Goal: Find specific page/section: Find specific page/section

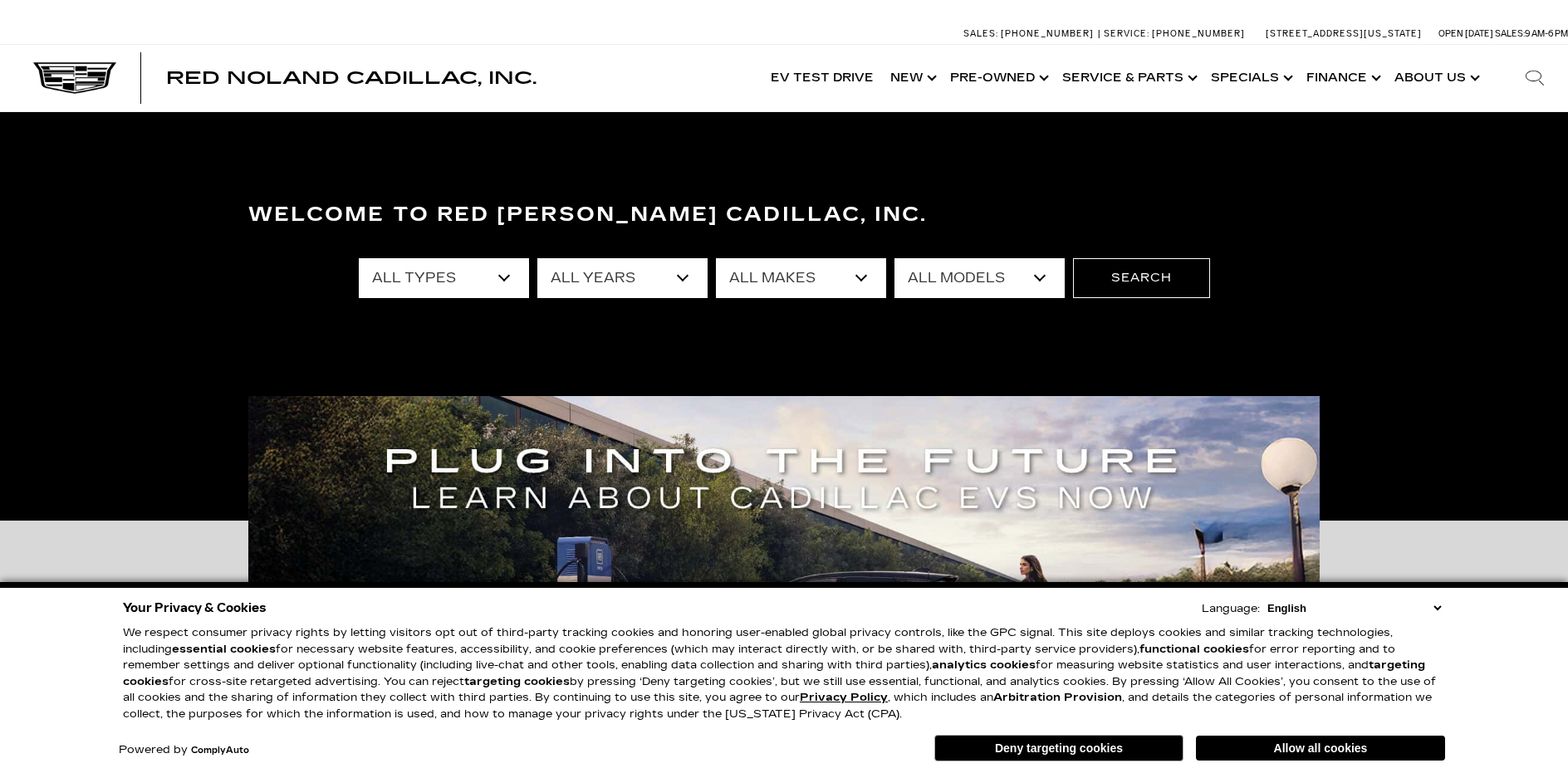
click at [1473, 73] on link "Show About Us" at bounding box center [1435, 78] width 99 height 67
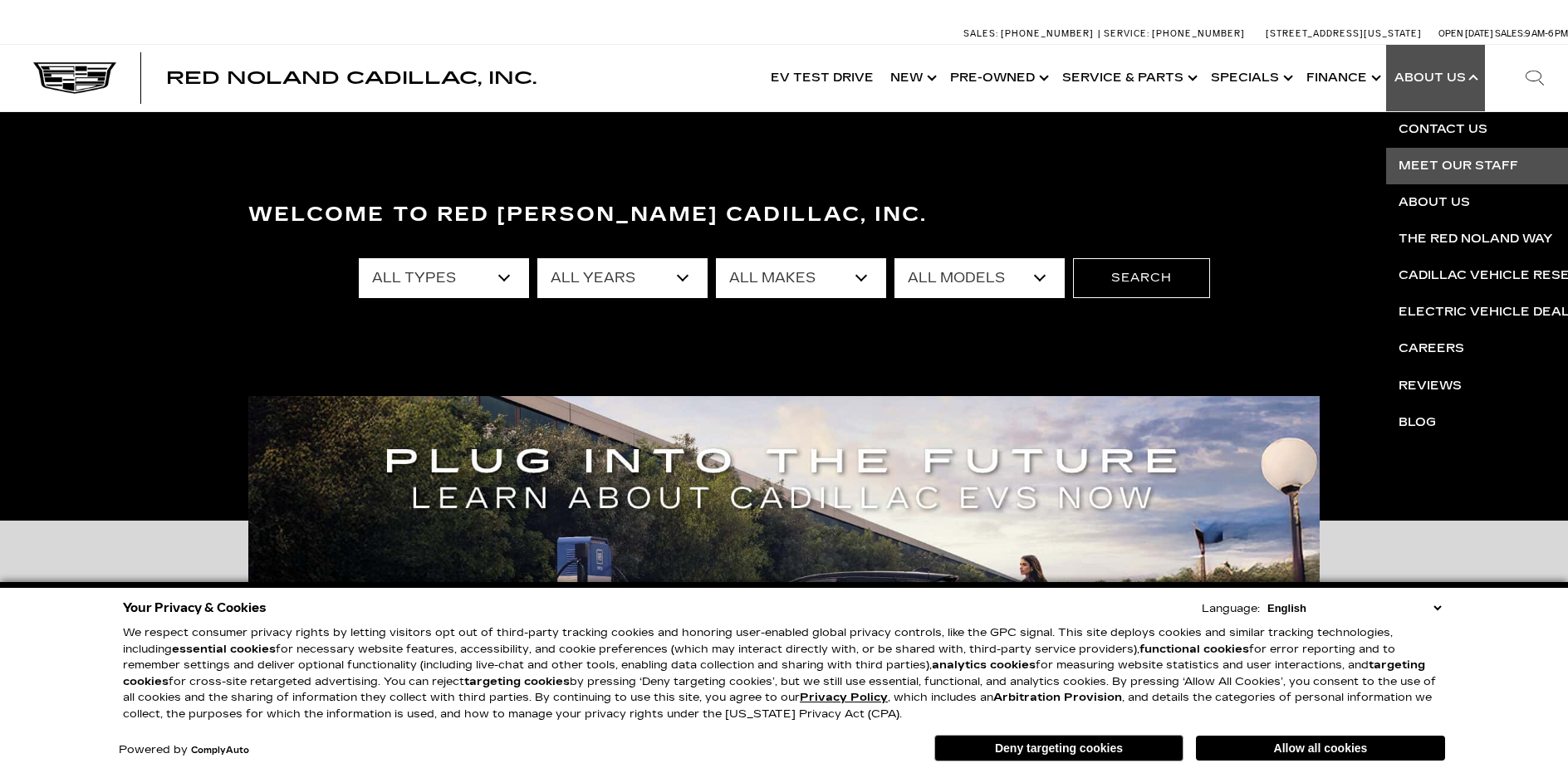
click at [1436, 160] on link "Meet Our Staff" at bounding box center [1587, 165] width 402 height 37
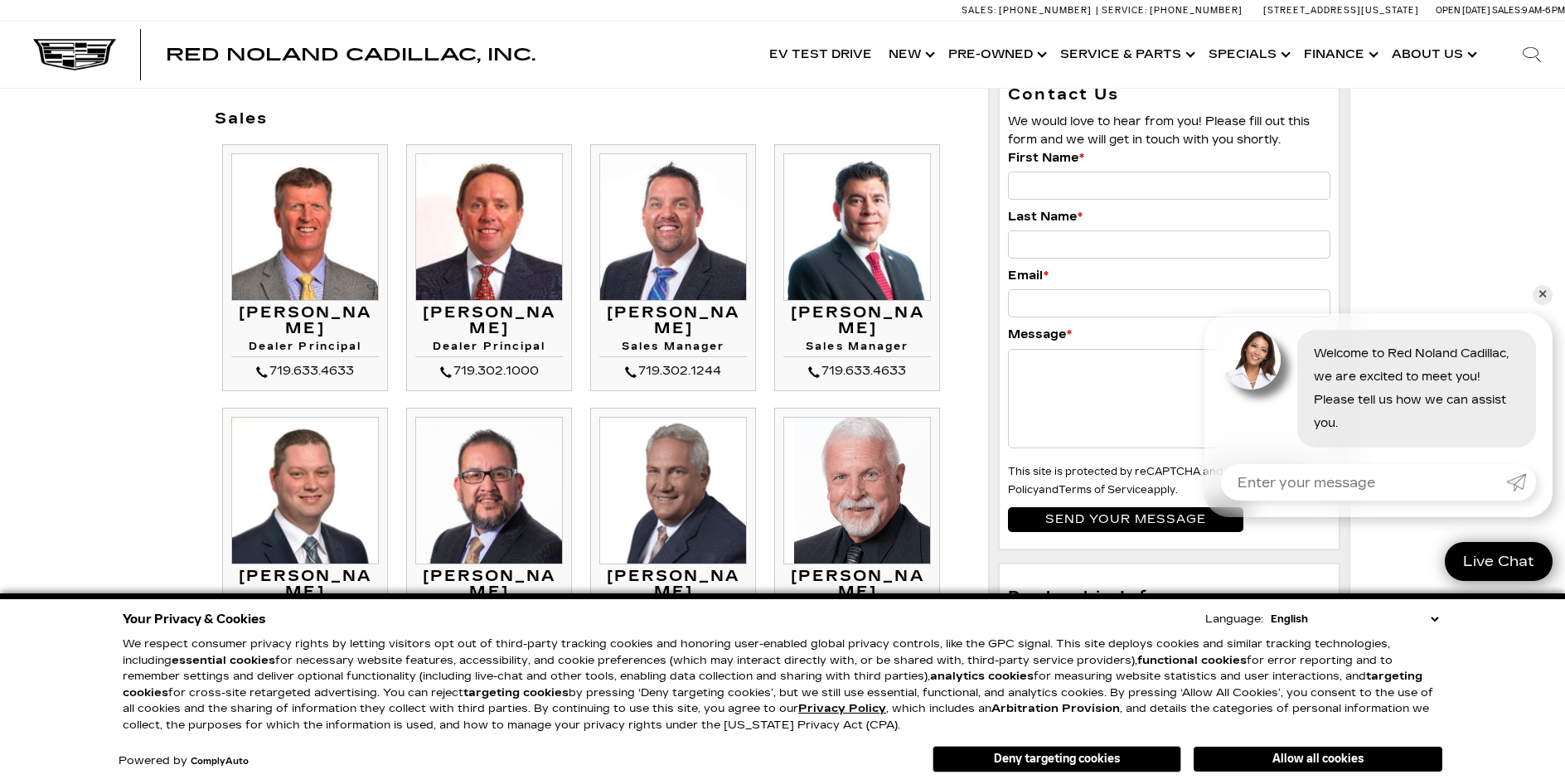
scroll to position [166, 0]
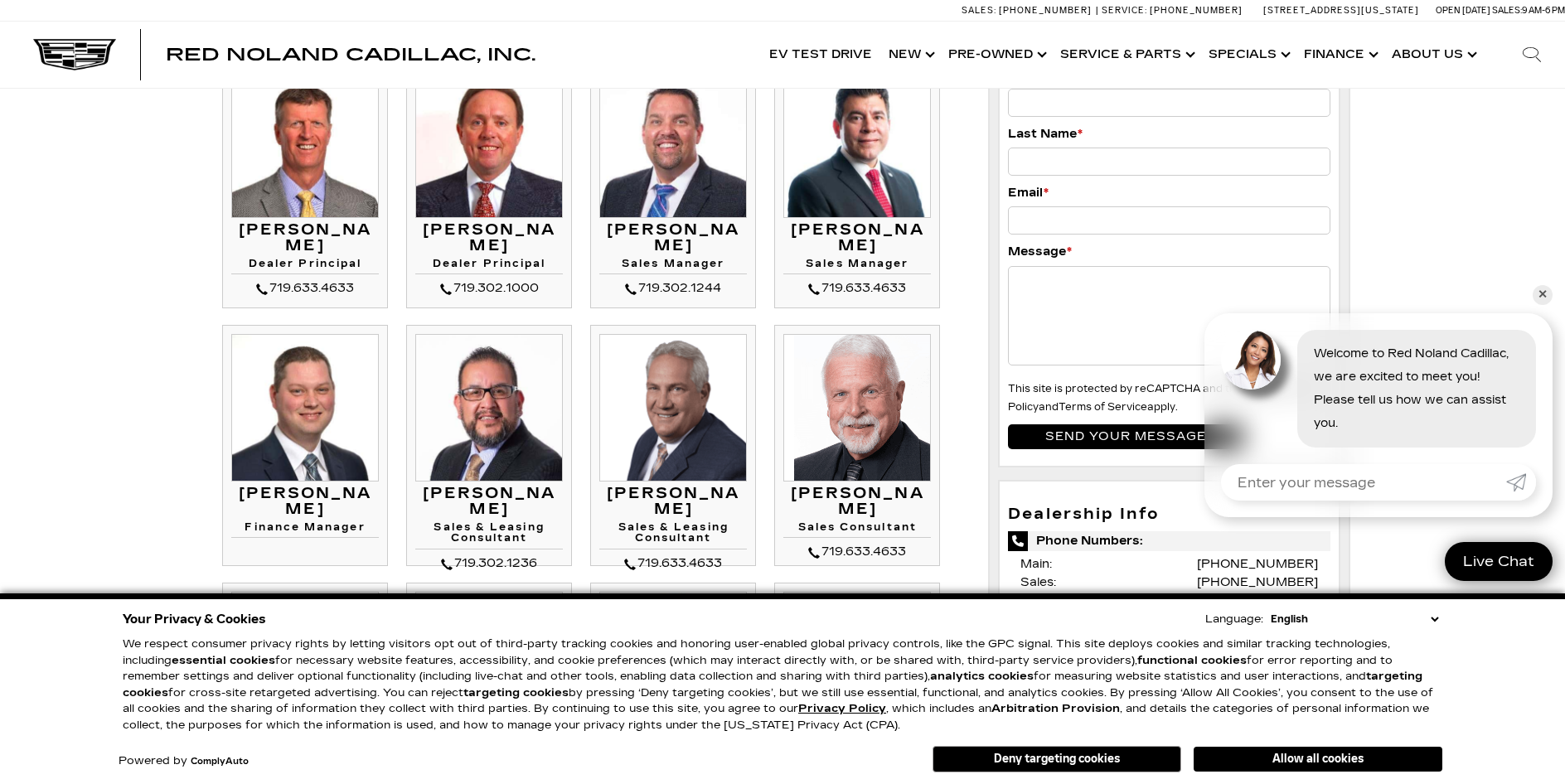
click at [1538, 293] on link "✕" at bounding box center [1542, 294] width 20 height 20
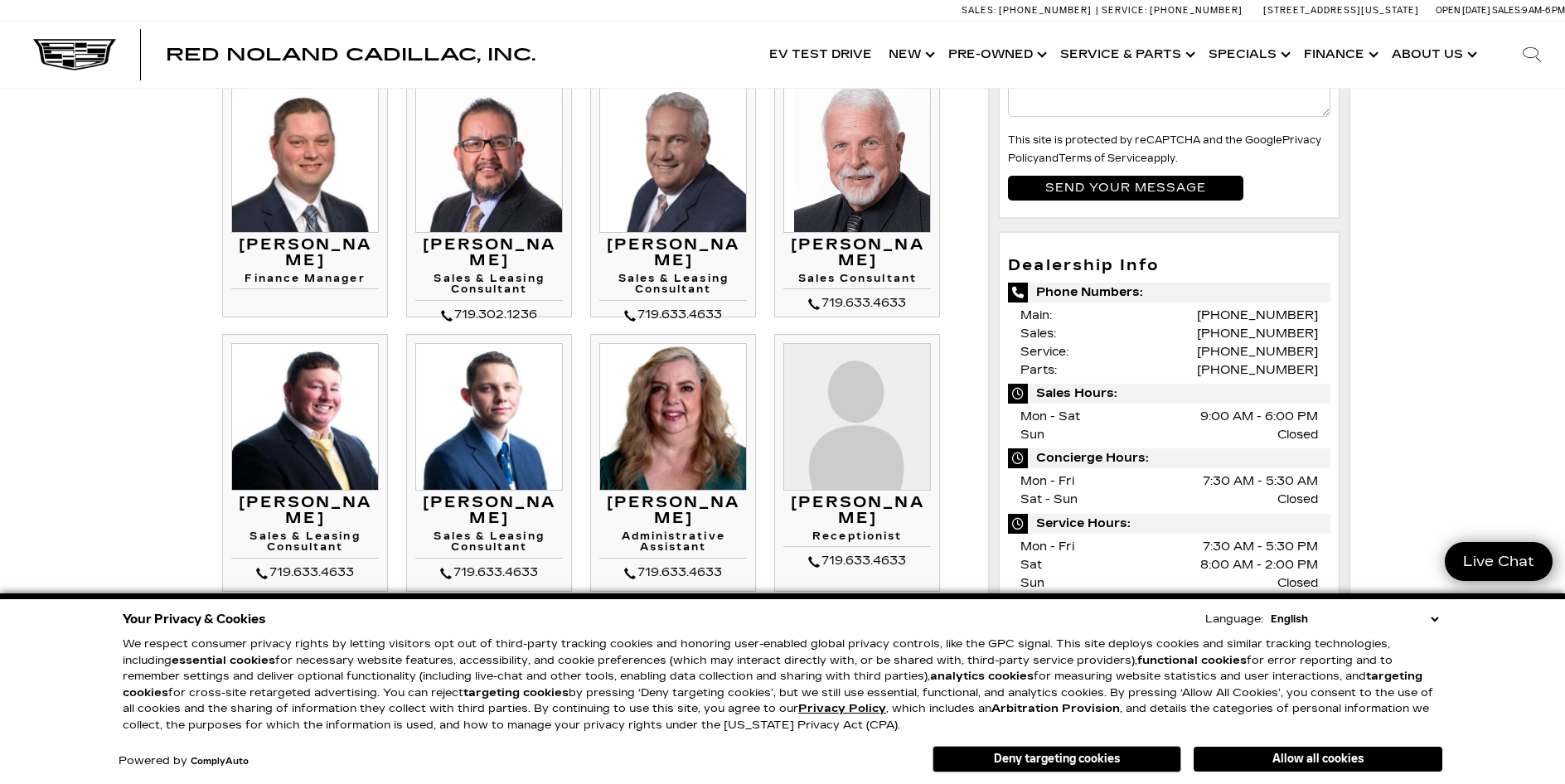
scroll to position [0, 0]
